Goal: Task Accomplishment & Management: Manage account settings

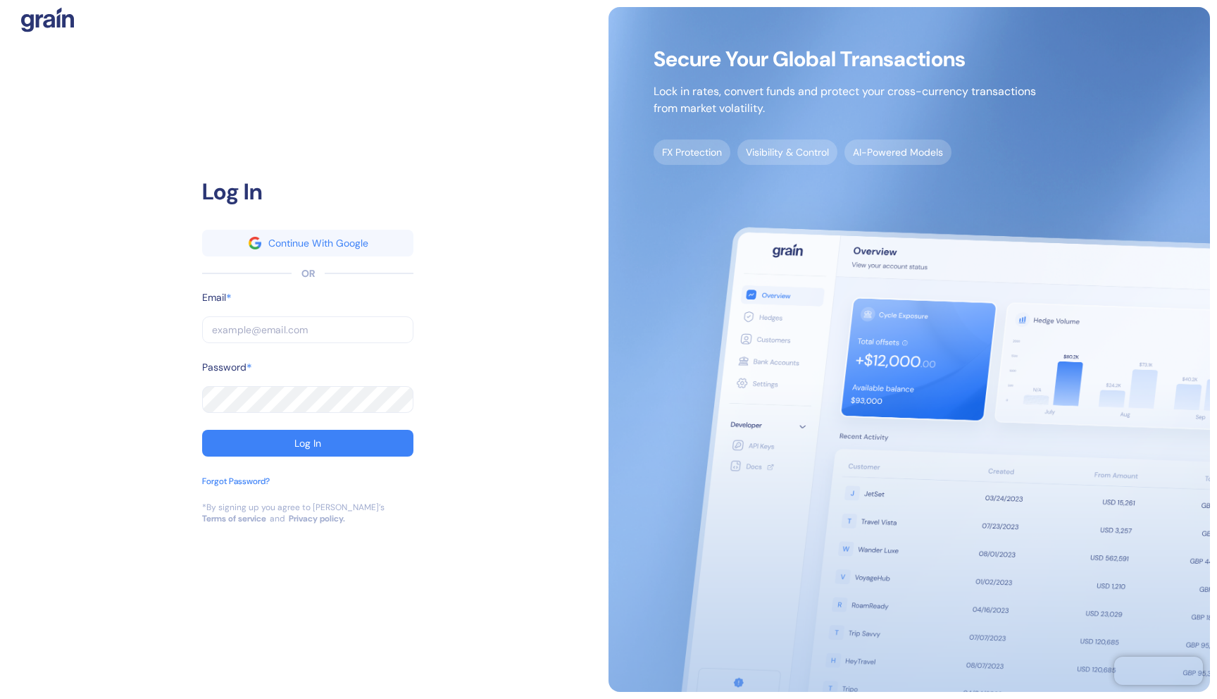
click at [283, 332] on input "text" at bounding box center [307, 329] width 211 height 27
paste input "avni@dollycard.com"
type input "avni@dollycard.com"
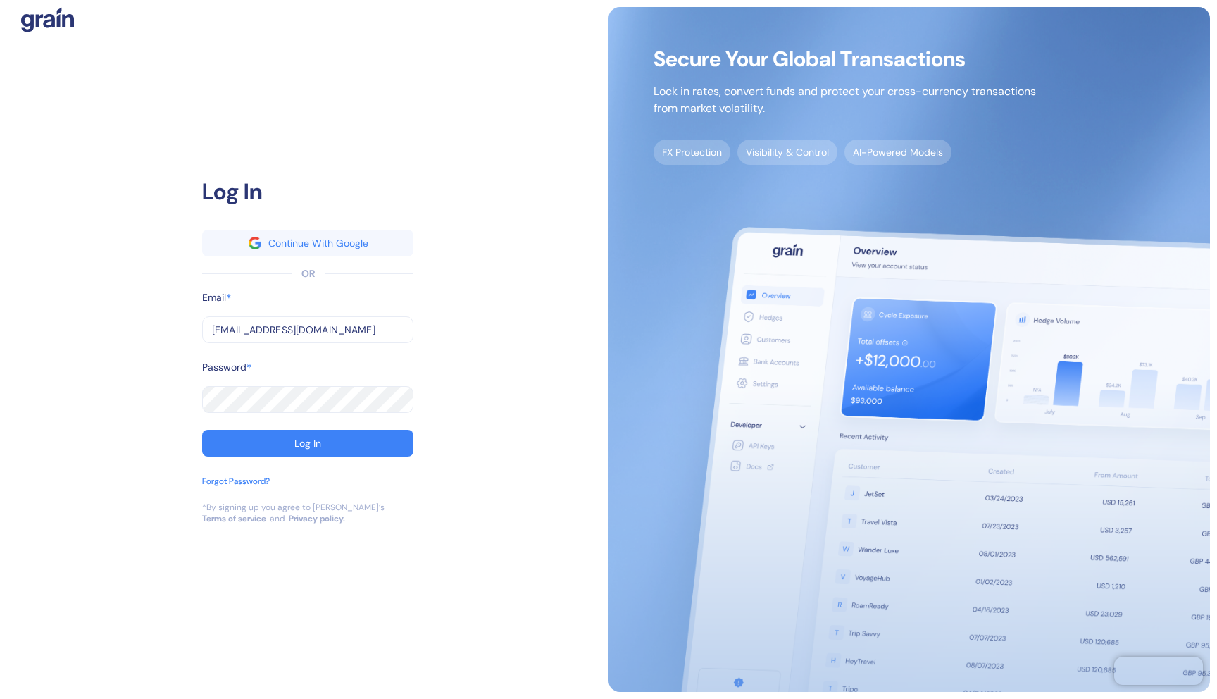
type input "avni@dollycard.com"
click at [274, 445] on button "Log In" at bounding box center [307, 443] width 211 height 27
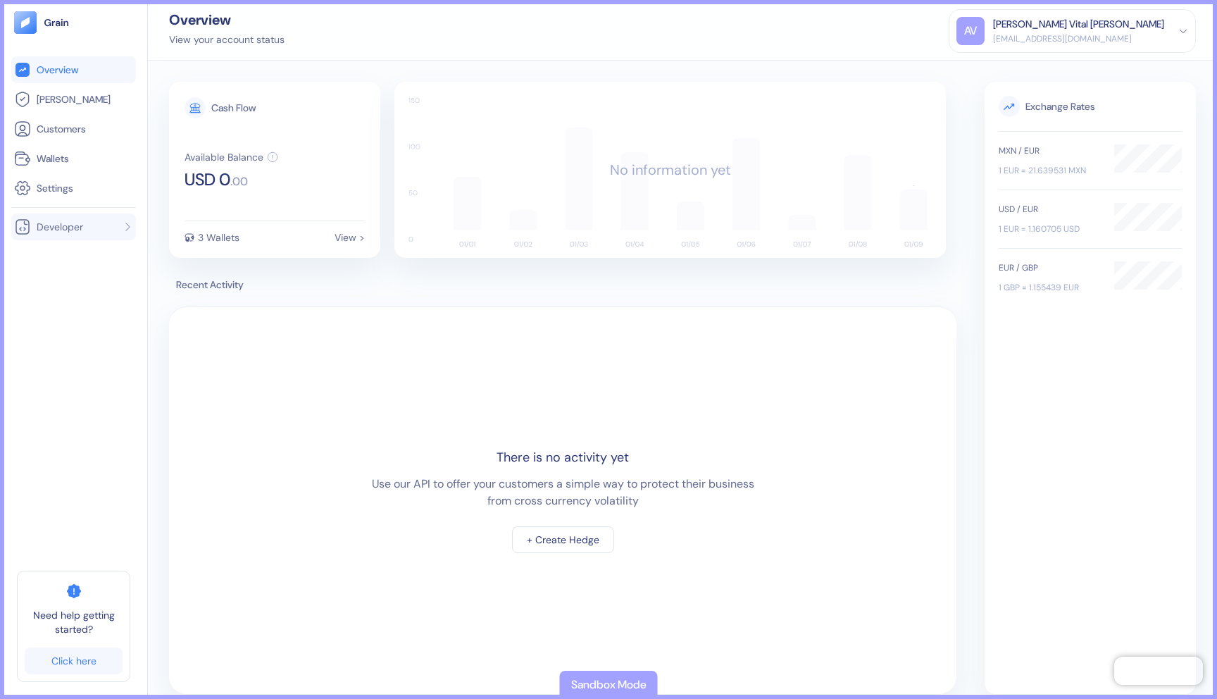
click at [81, 223] on span "Developer" at bounding box center [60, 227] width 46 height 14
click at [48, 280] on span "Docs" at bounding box center [46, 280] width 23 height 14
click at [57, 101] on span "Hedges" at bounding box center [74, 99] width 74 height 14
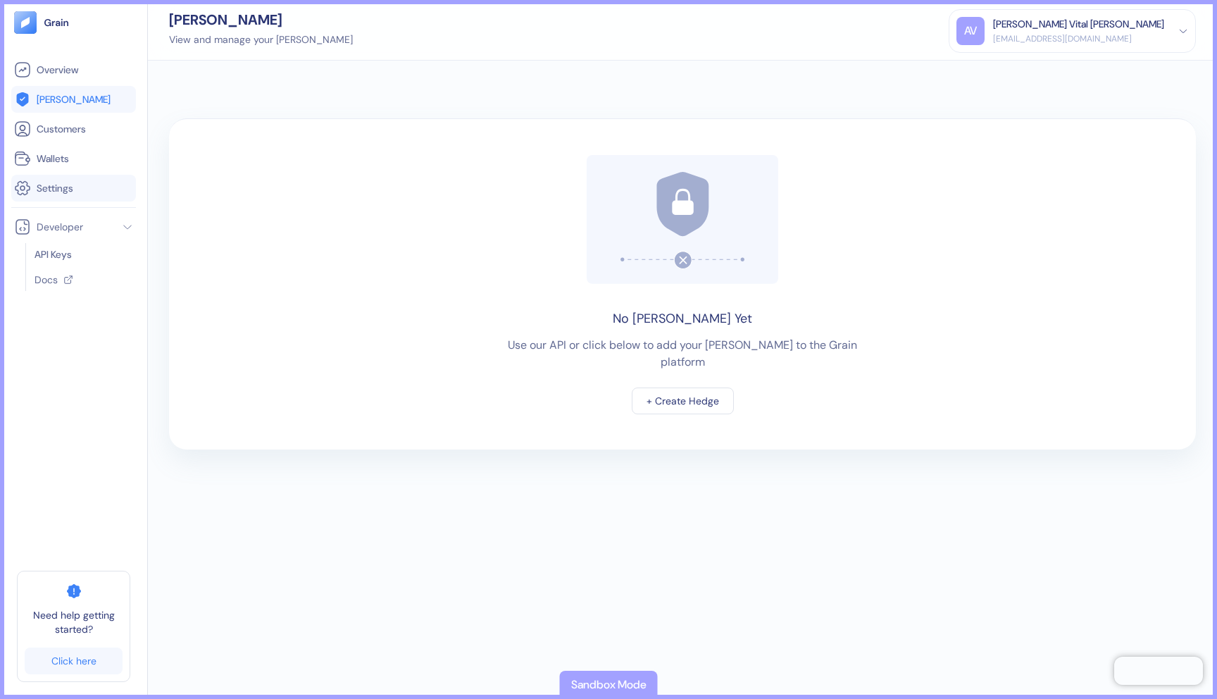
click at [58, 193] on span "Settings" at bounding box center [55, 188] width 37 height 14
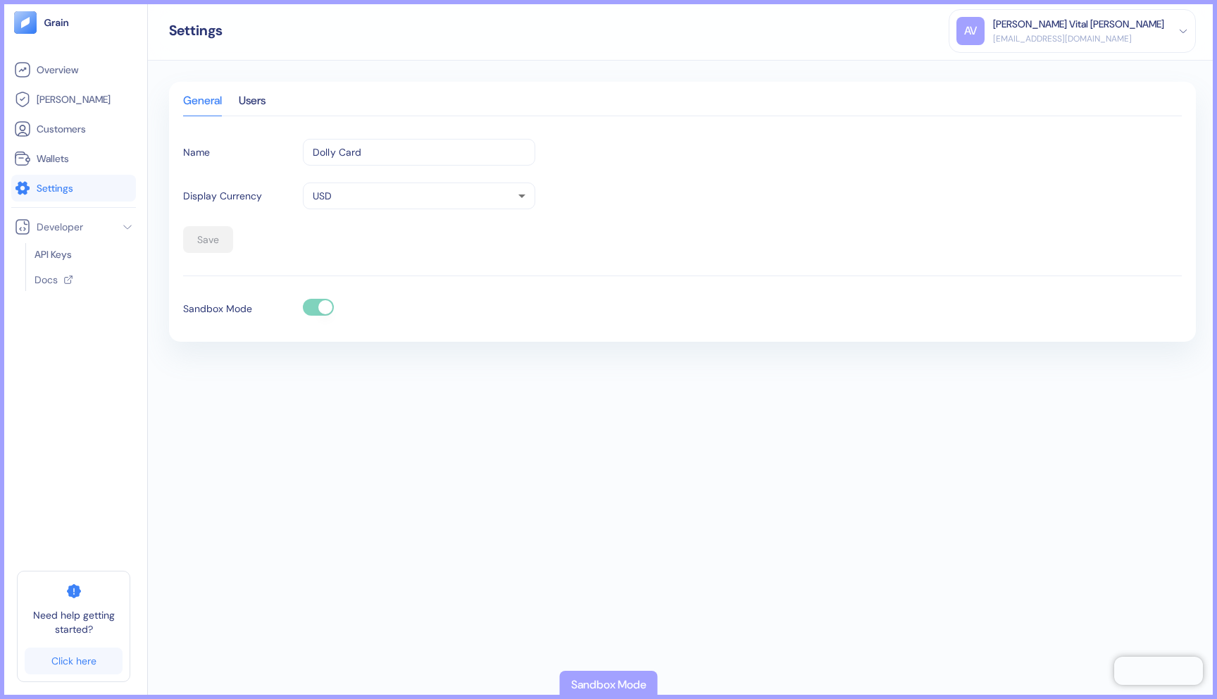
click at [234, 101] on div "General Users" at bounding box center [682, 106] width 999 height 20
click at [254, 101] on div "Users" at bounding box center [252, 106] width 27 height 20
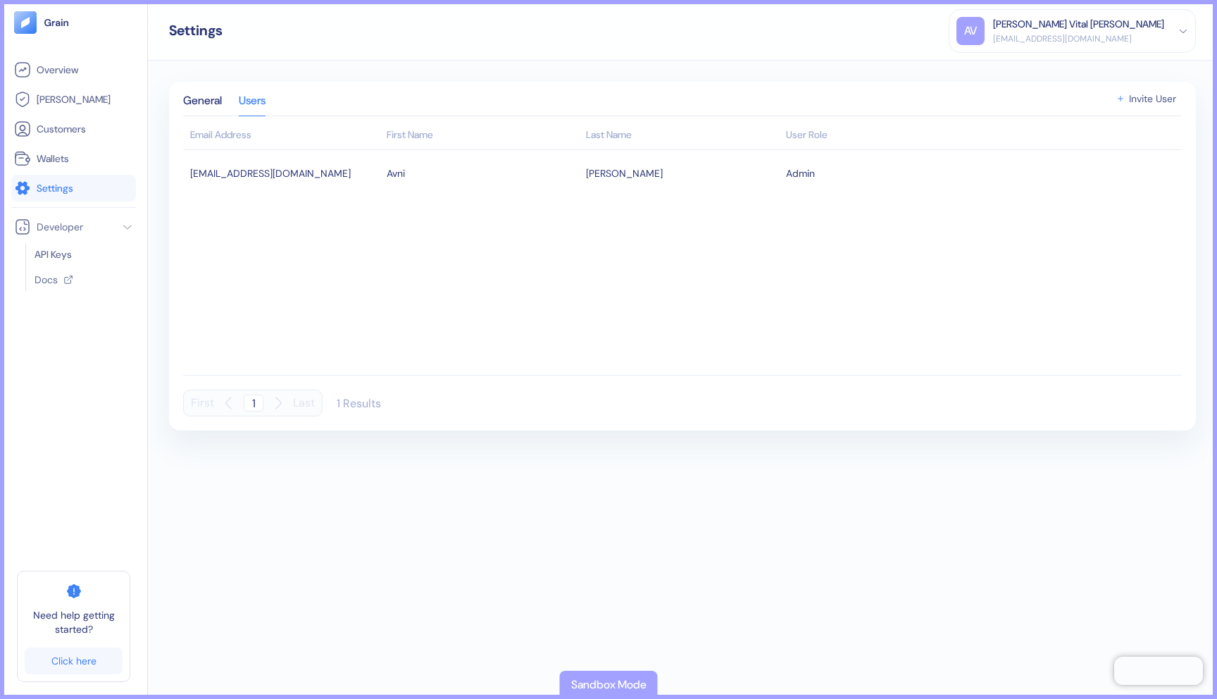
click at [1159, 95] on span "Invite User" at bounding box center [1152, 99] width 47 height 10
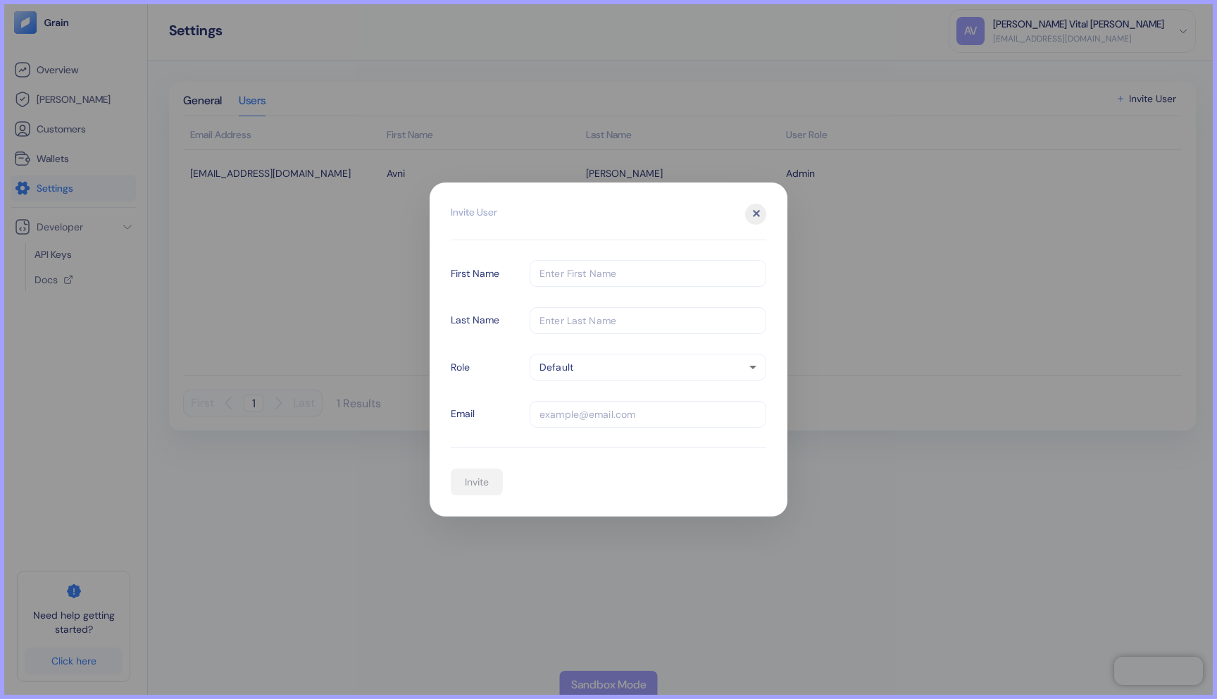
click at [616, 271] on input "text" at bounding box center [648, 273] width 237 height 27
type input "Jack"
type input "Hill"
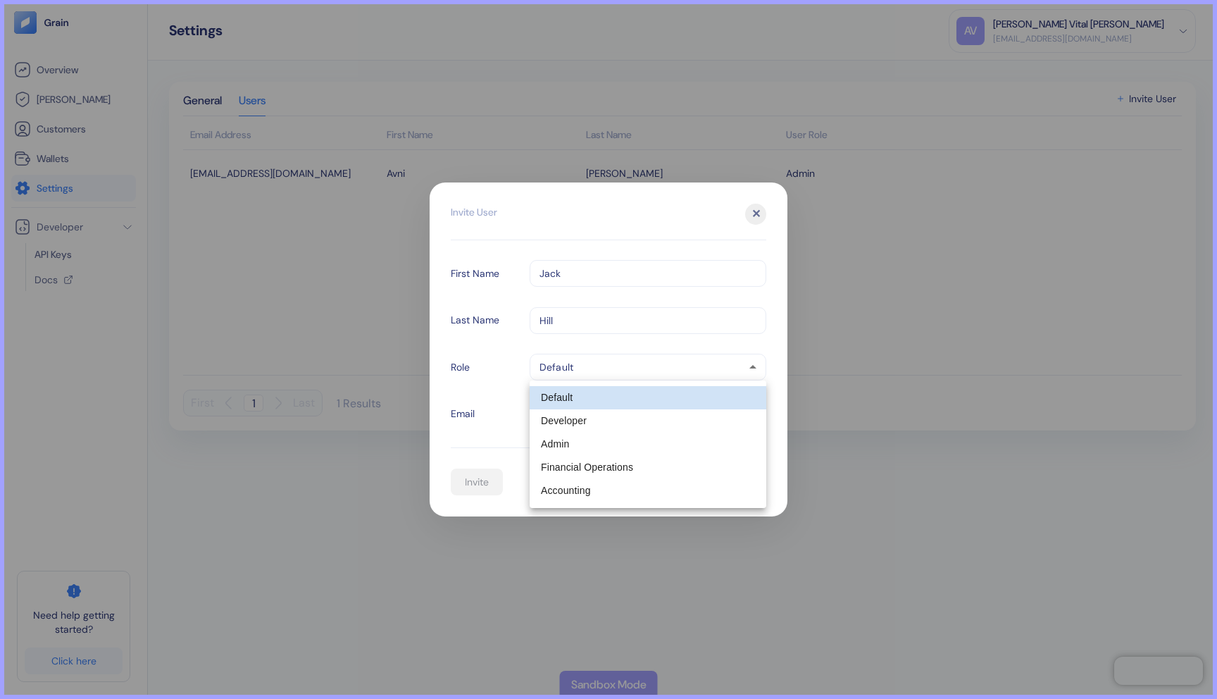
click at [589, 376] on body "Pingdom Check: App Online Overview Hedges Customers Wallets Settings Developer …" at bounding box center [608, 349] width 1217 height 699
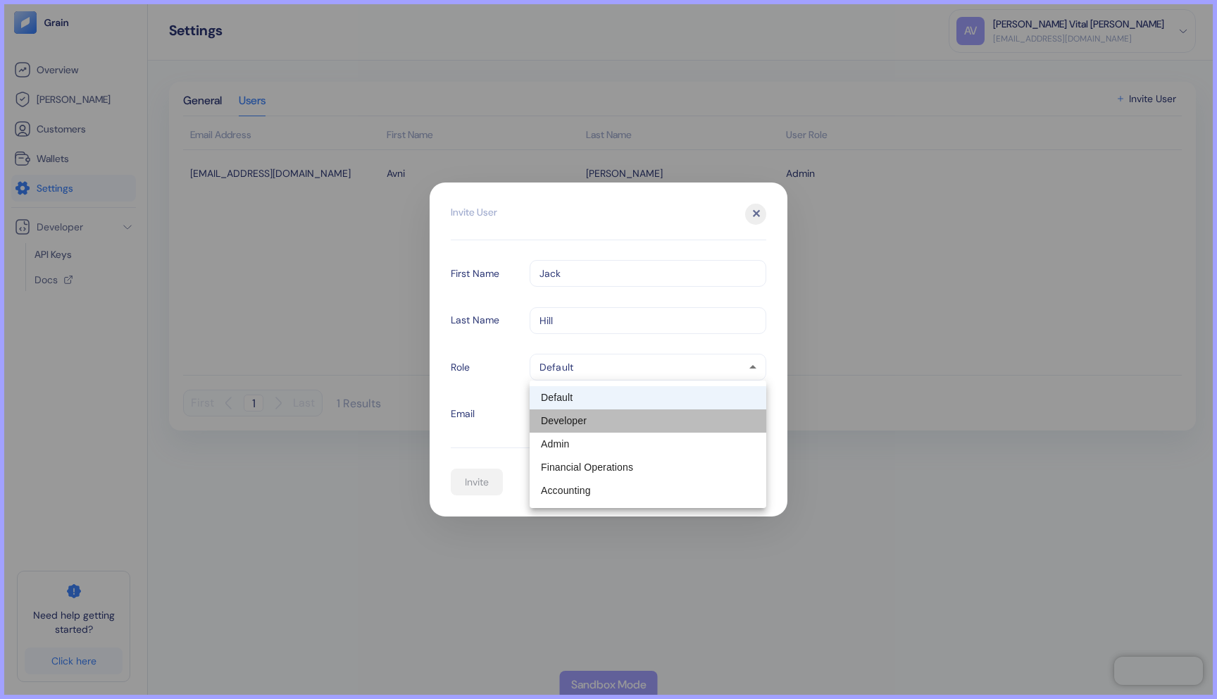
click at [573, 415] on li "Developer" at bounding box center [648, 420] width 237 height 23
type input "partner-developer"
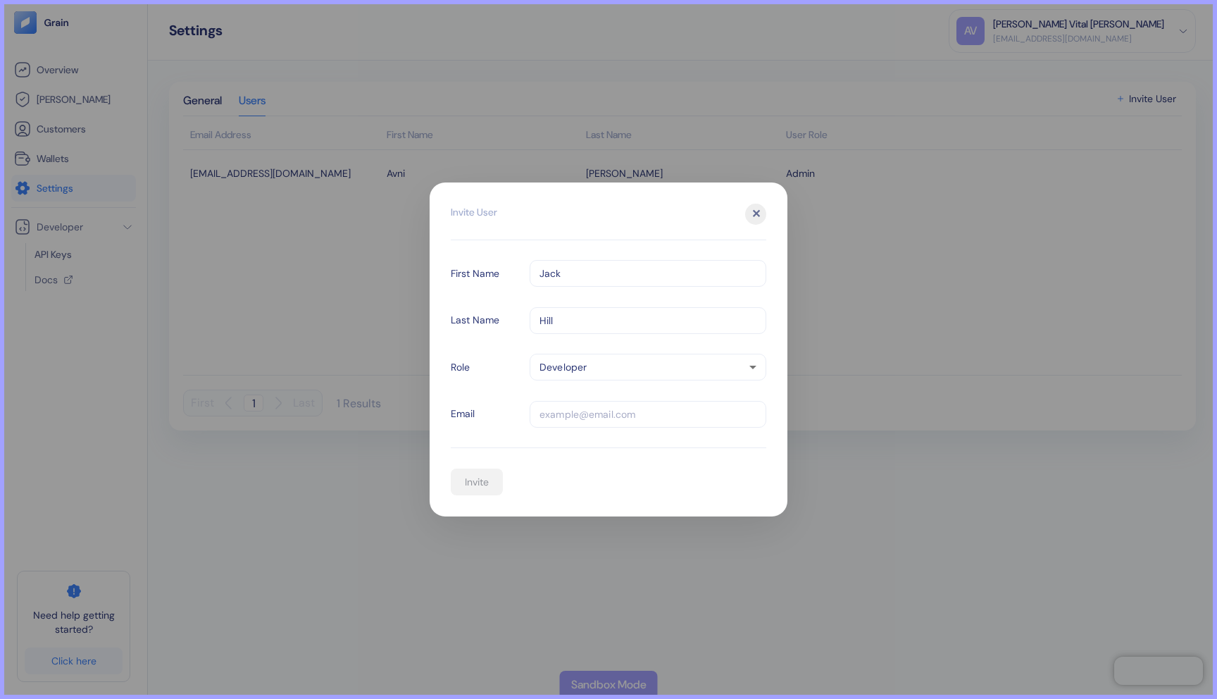
click at [573, 412] on input "text" at bounding box center [648, 414] width 237 height 27
type input "[EMAIL_ADDRESS][DOMAIN_NAME]"
click at [600, 368] on body "Pingdom Check: App Online Overview Hedges Customers Wallets Settings Developer …" at bounding box center [608, 349] width 1217 height 699
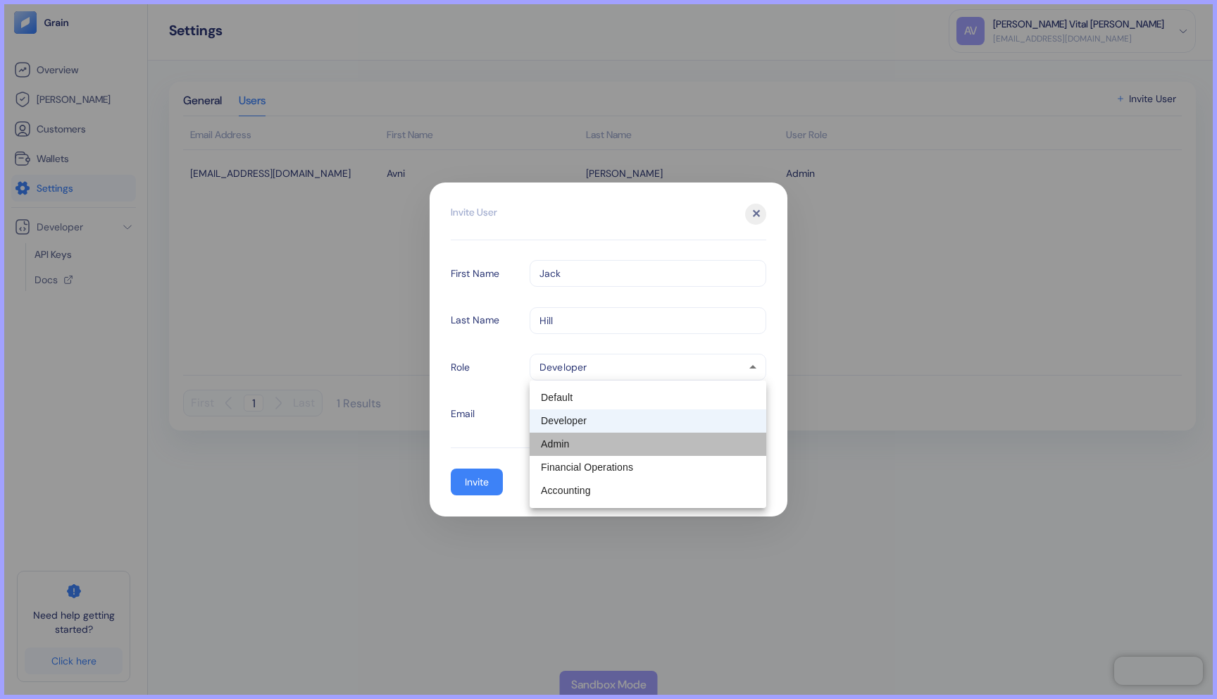
click at [583, 442] on li "Admin" at bounding box center [648, 444] width 237 height 23
type input "partner-owner"
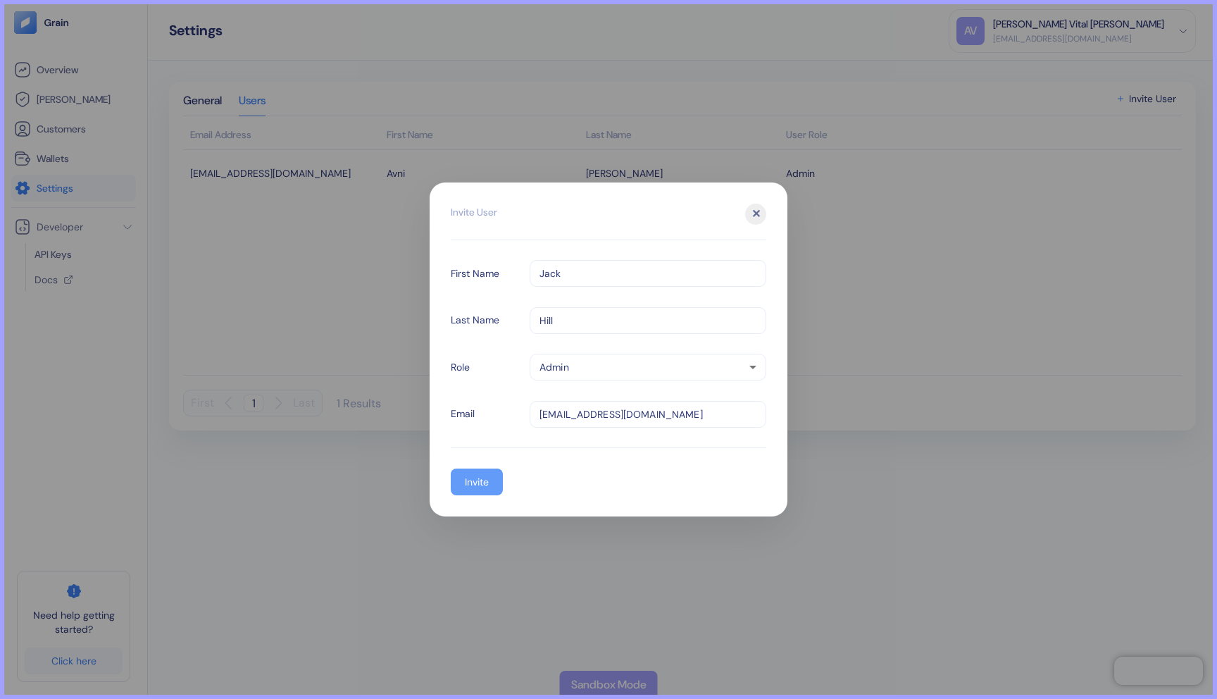
click at [483, 486] on div "Invite" at bounding box center [477, 482] width 24 height 10
type input "default"
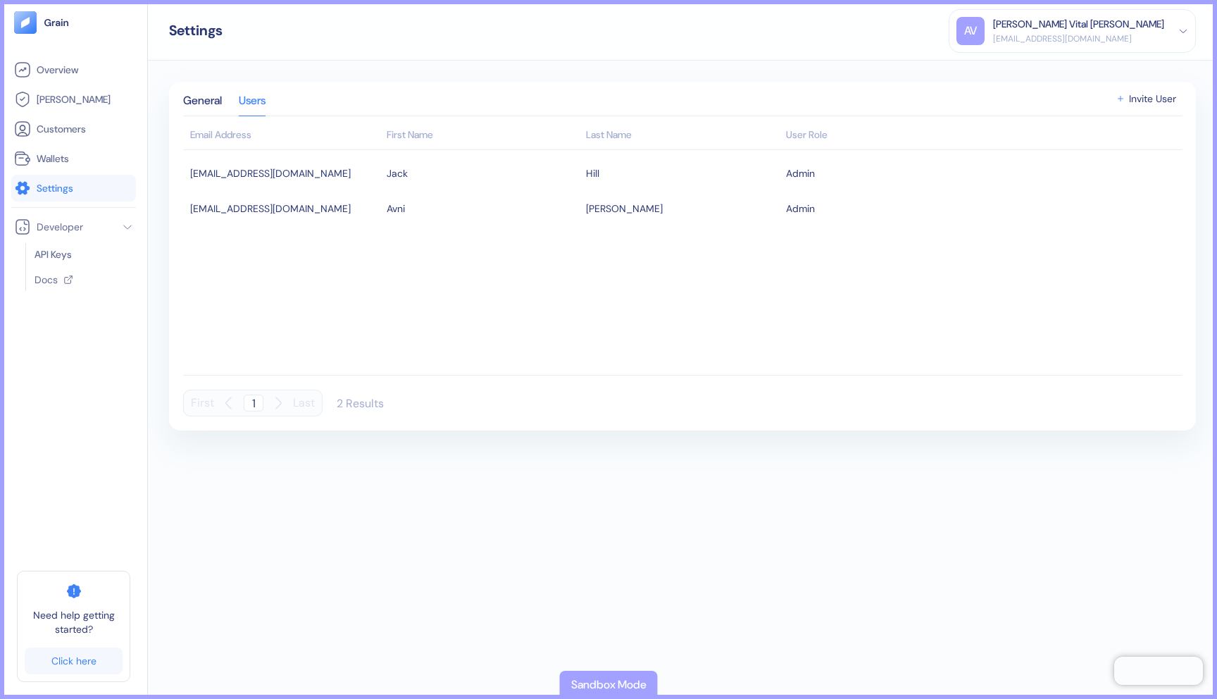
click at [1135, 35] on div "avni@dollycard.com" at bounding box center [1078, 38] width 171 height 13
click at [1014, 68] on div "Sign Out" at bounding box center [994, 70] width 39 height 15
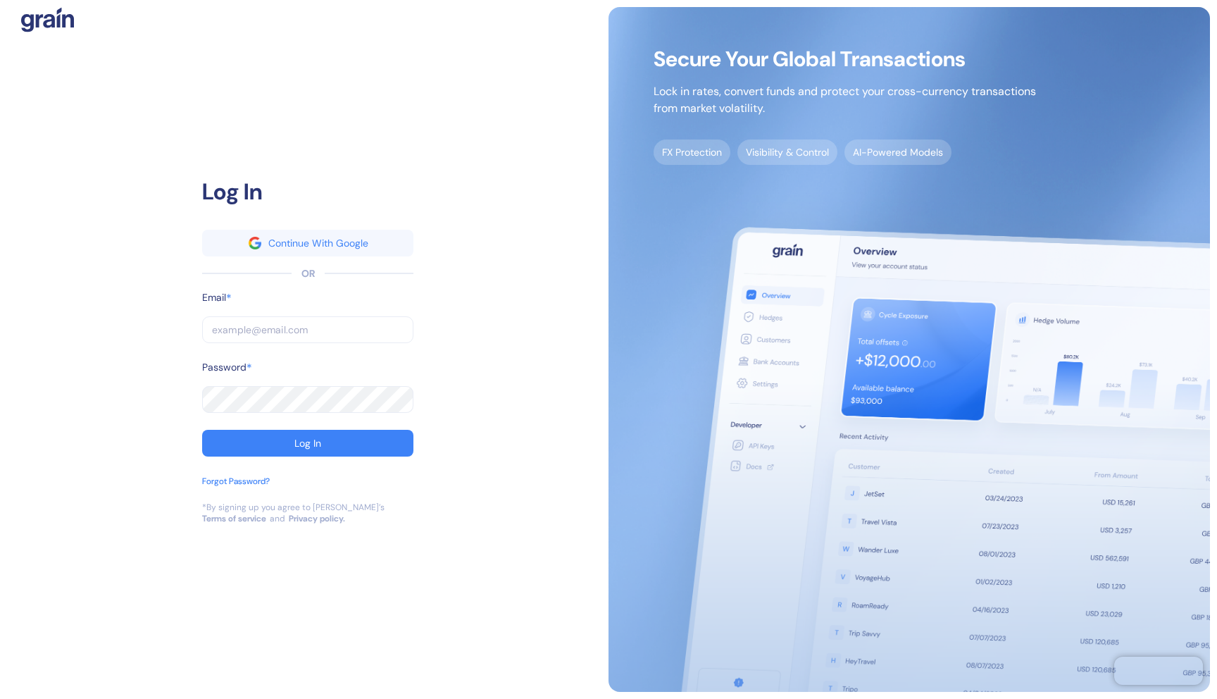
type input "avni@dollycard.com"
click at [178, 336] on div "Log In Continue With Google OR Email * avni@dollycard.com ​ Password * ​ Log In…" at bounding box center [308, 349] width 602 height 685
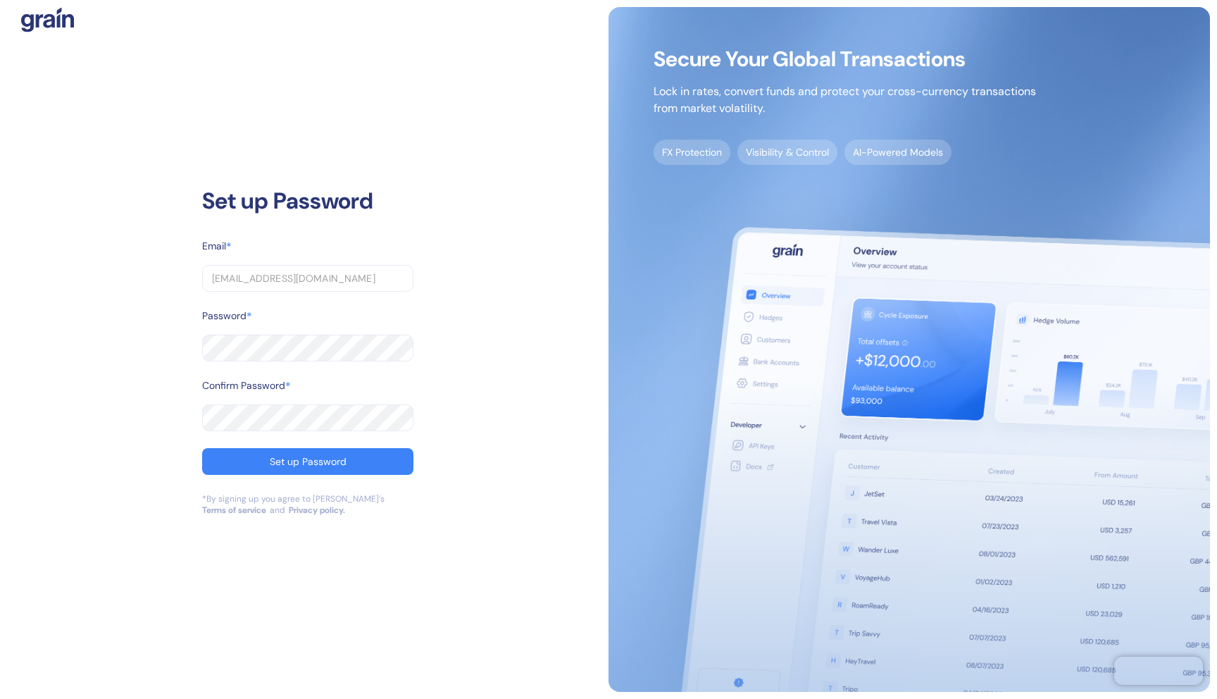
click at [154, 354] on div "Set up Password Email * [EMAIL_ADDRESS][DOMAIN_NAME] ​ Password * ​ Confirm Pas…" at bounding box center [308, 349] width 602 height 685
click at [149, 352] on div "Set up Password Email * [EMAIL_ADDRESS][DOMAIN_NAME] ​ Password * ​ Confirm Pas…" at bounding box center [308, 349] width 602 height 685
click at [263, 461] on button "Set up Password" at bounding box center [307, 461] width 211 height 27
